Goal: Task Accomplishment & Management: Manage account settings

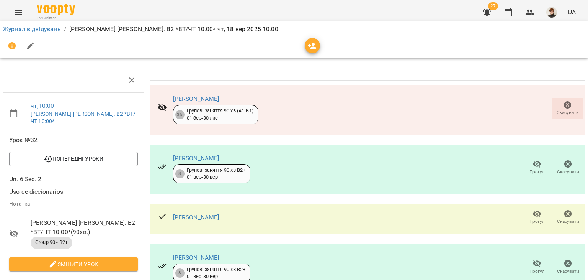
scroll to position [148, 0]
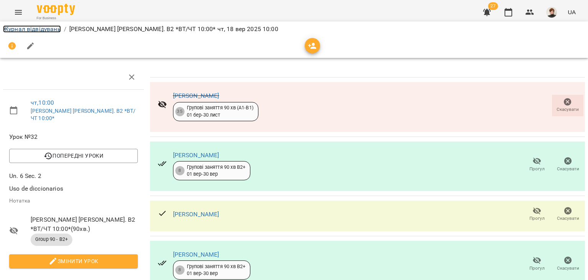
click at [17, 30] on link "Журнал відвідувань" at bounding box center [32, 28] width 58 height 7
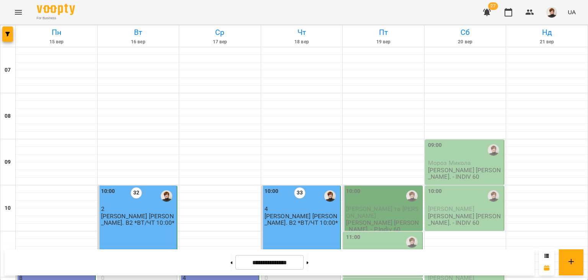
scroll to position [465, 0]
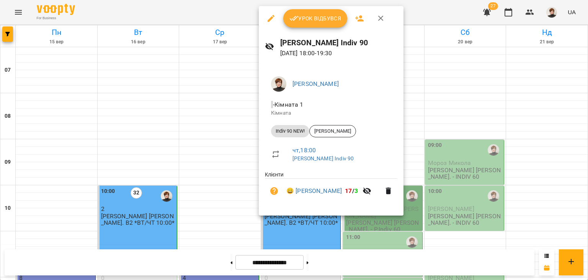
click at [312, 20] on span "Урок відбувся" at bounding box center [316, 18] width 52 height 9
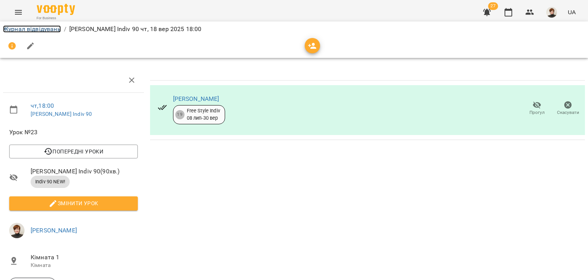
click at [19, 29] on link "Журнал відвідувань" at bounding box center [32, 28] width 58 height 7
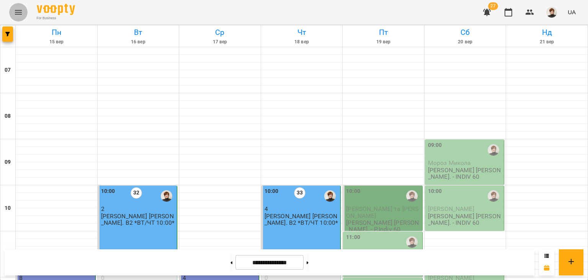
click at [15, 11] on icon "Menu" at bounding box center [18, 12] width 9 height 9
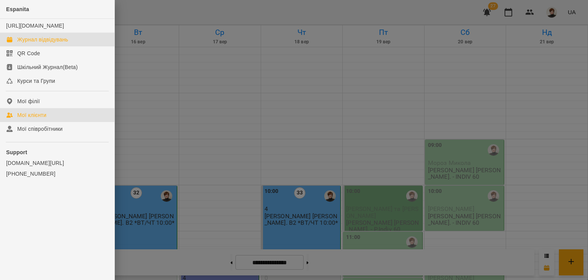
click at [26, 119] on div "Мої клієнти" at bounding box center [31, 115] width 29 height 8
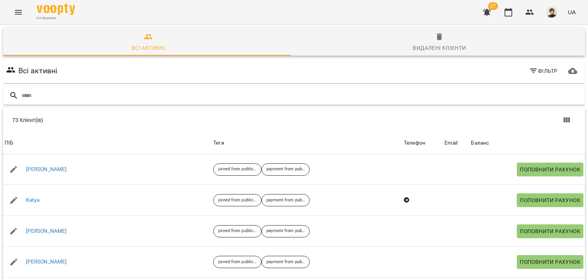
click at [23, 94] on input "text" at bounding box center [301, 95] width 561 height 13
type input "*"
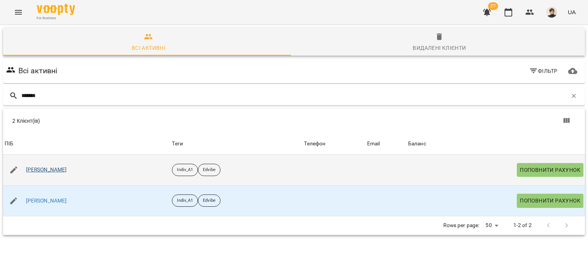
type input "*******"
click at [43, 169] on link "[PERSON_NAME]" at bounding box center [46, 170] width 41 height 8
